Goal: Information Seeking & Learning: Learn about a topic

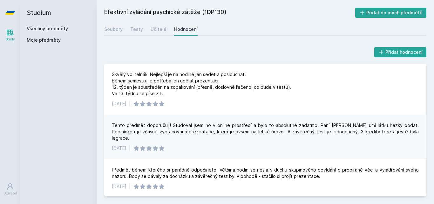
click at [45, 28] on link "Všechny předměty" at bounding box center [47, 28] width 41 height 5
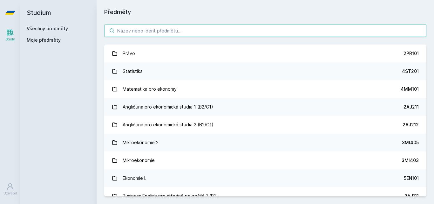
click at [131, 30] on input "search" at bounding box center [265, 30] width 322 height 13
paste input "5IE202"
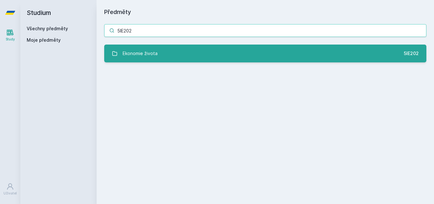
type input "5IE202"
click at [168, 55] on link "Ekonomie života 5IE202" at bounding box center [265, 54] width 322 height 18
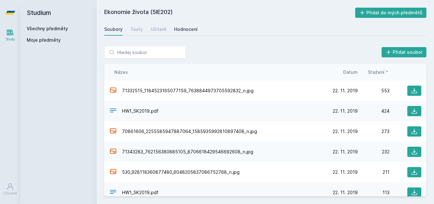
click at [190, 31] on div "Hodnocení" at bounding box center [186, 29] width 24 height 6
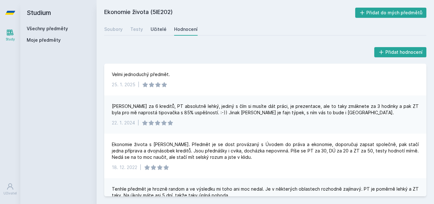
click at [157, 30] on div "Učitelé" at bounding box center [159, 29] width 16 height 6
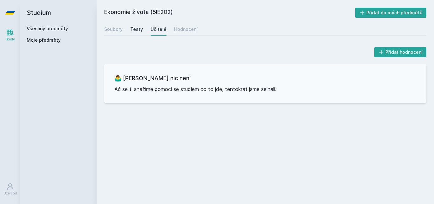
click at [139, 30] on div "Testy" at bounding box center [136, 29] width 13 height 6
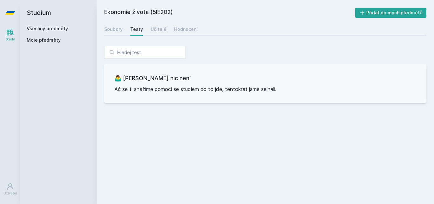
click at [124, 30] on div "Soubory Testy Učitelé Hodnocení" at bounding box center [265, 29] width 322 height 13
click at [115, 31] on div "Soubory" at bounding box center [113, 29] width 18 height 6
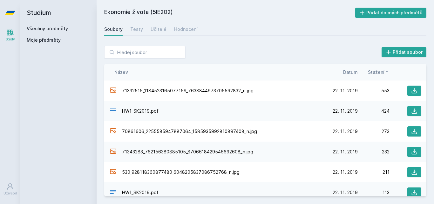
click at [51, 27] on link "Všechny předměty" at bounding box center [47, 28] width 41 height 5
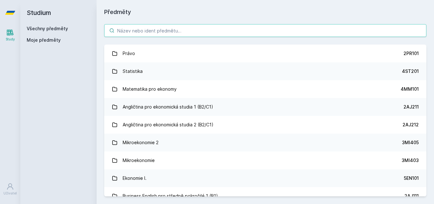
paste input "5EN302"
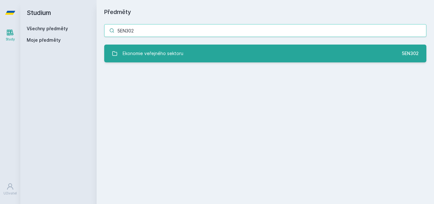
type input "5EN302"
click at [174, 55] on div "Ekonomie veřejného sektoru" at bounding box center [153, 53] width 61 height 13
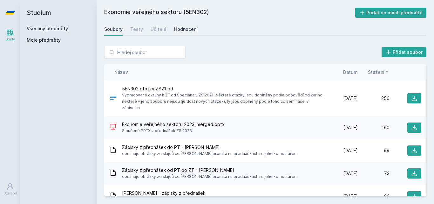
click at [187, 28] on div "Hodnocení" at bounding box center [186, 29] width 24 height 6
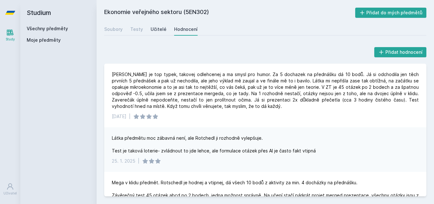
click at [162, 31] on div "Učitelé" at bounding box center [159, 29] width 16 height 6
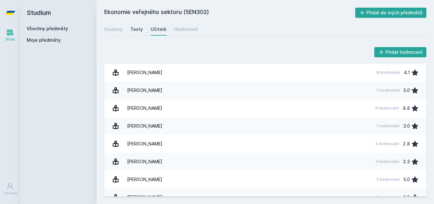
click at [132, 31] on div "Testy" at bounding box center [136, 29] width 13 height 6
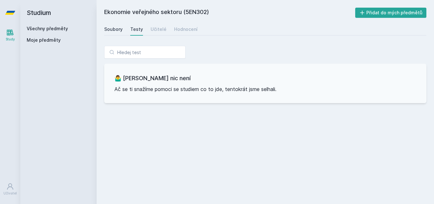
click at [116, 28] on div "Soubory" at bounding box center [113, 29] width 18 height 6
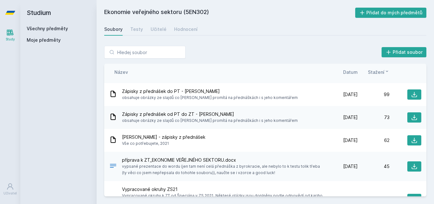
scroll to position [56, 0]
click at [413, 163] on icon at bounding box center [414, 166] width 6 height 6
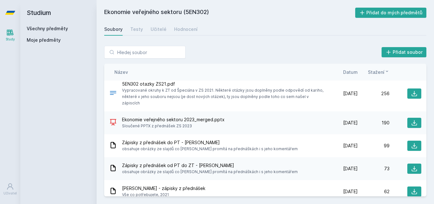
scroll to position [0, 0]
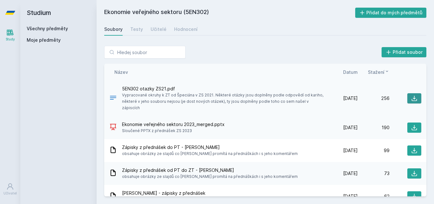
click at [411, 97] on icon at bounding box center [414, 98] width 6 height 6
click at [412, 125] on icon at bounding box center [414, 127] width 5 height 5
click at [58, 29] on link "Všechny předměty" at bounding box center [47, 28] width 41 height 5
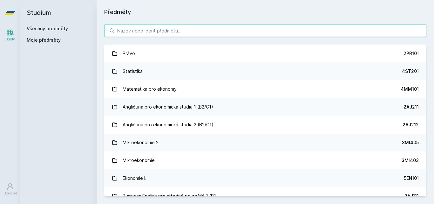
click at [136, 30] on input "search" at bounding box center [265, 30] width 322 height 13
paste input "5HP324"
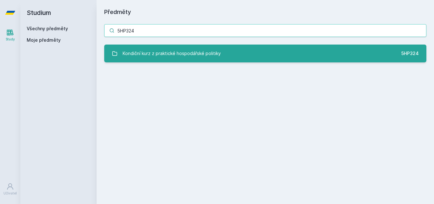
type input "5HP324"
click at [159, 56] on div "Kondiční kurz z praktické hospodářské politiky" at bounding box center [172, 53] width 98 height 13
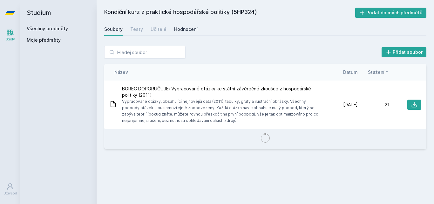
click at [183, 30] on div "Hodnocení" at bounding box center [186, 29] width 24 height 6
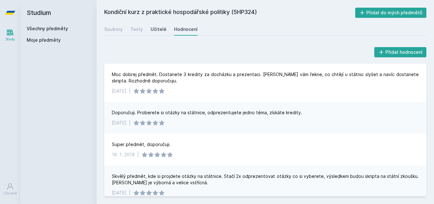
click at [157, 26] on link "Učitelé" at bounding box center [159, 29] width 16 height 13
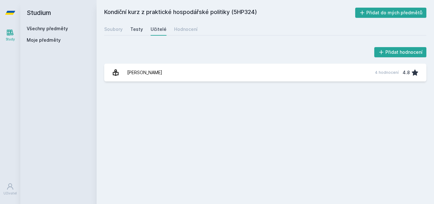
click at [134, 30] on div "Testy" at bounding box center [136, 29] width 13 height 6
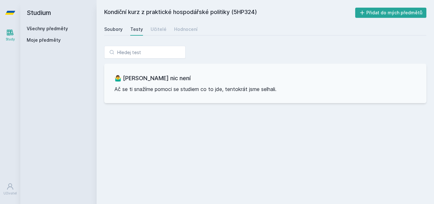
click at [116, 31] on div "Soubory" at bounding box center [113, 29] width 18 height 6
